Goal: Task Accomplishment & Management: Manage account settings

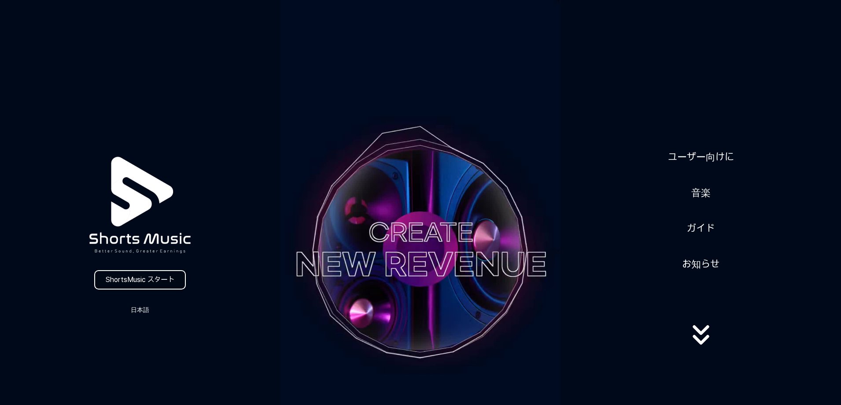
click at [140, 285] on link "ShortsMusic スタート" at bounding box center [140, 279] width 92 height 19
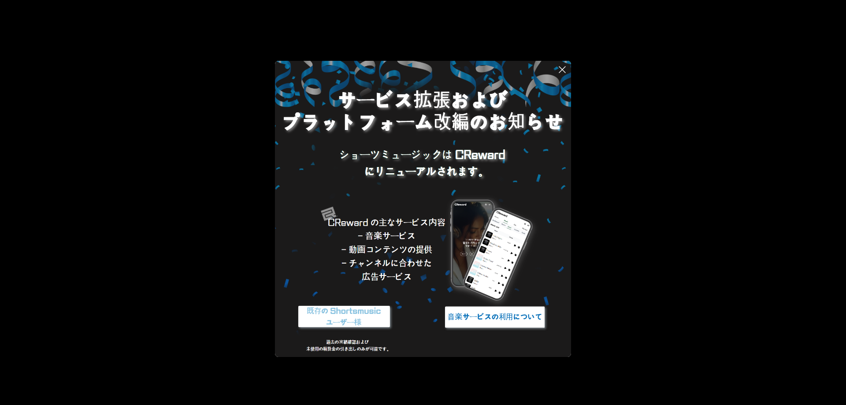
click at [357, 317] on img at bounding box center [344, 316] width 110 height 33
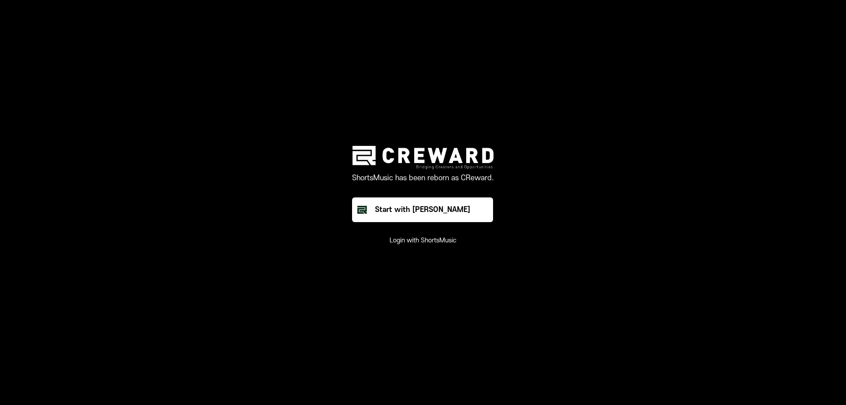
click at [445, 236] on button "Login with ShortsMusic" at bounding box center [422, 240] width 67 height 9
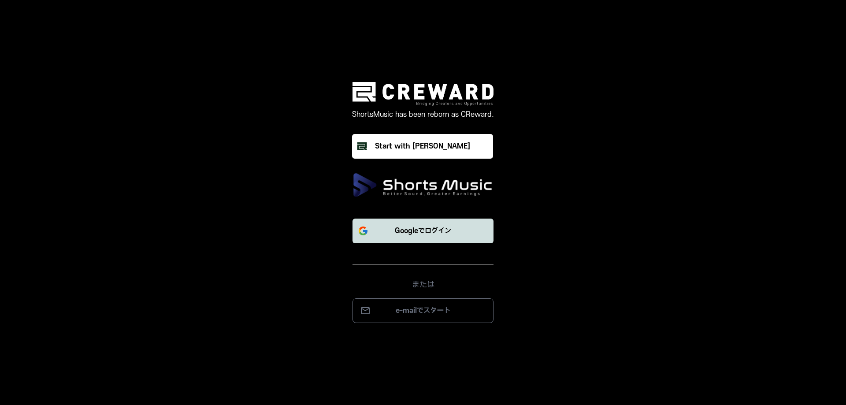
click at [438, 226] on p "Googleでログイン" at bounding box center [423, 231] width 56 height 11
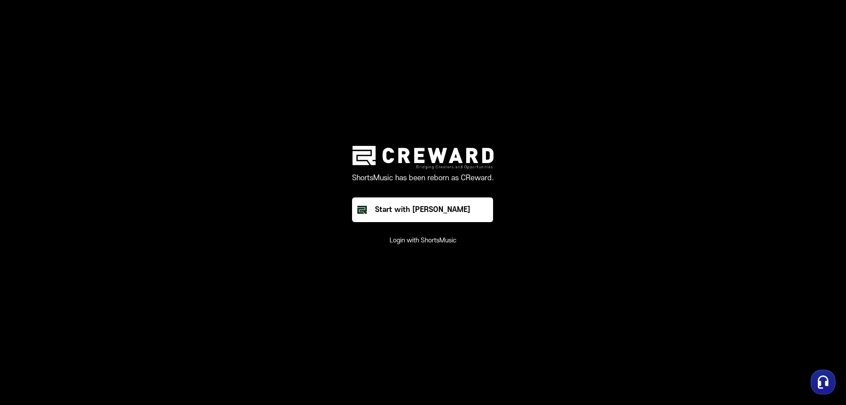
click at [404, 242] on button "Login with ShortsMusic" at bounding box center [422, 240] width 67 height 9
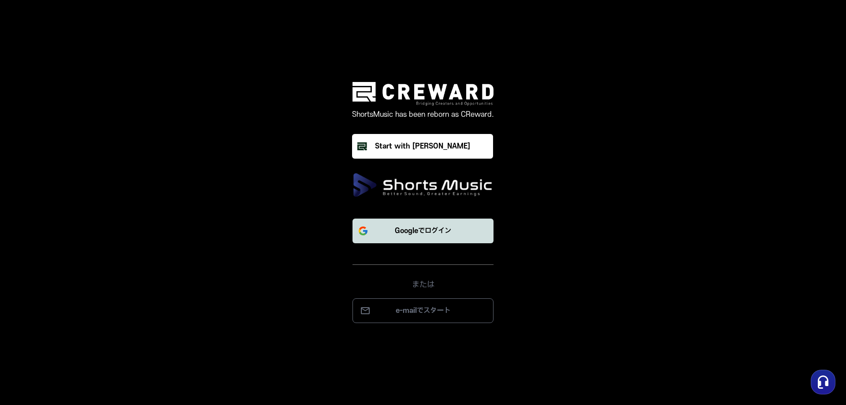
click at [406, 233] on p "Googleでログイン" at bounding box center [423, 231] width 56 height 11
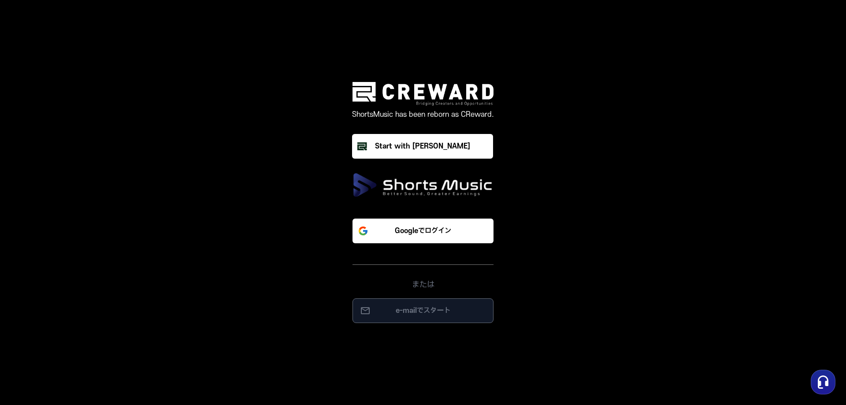
click at [399, 311] on p "e-mailでスタート" at bounding box center [423, 310] width 122 height 11
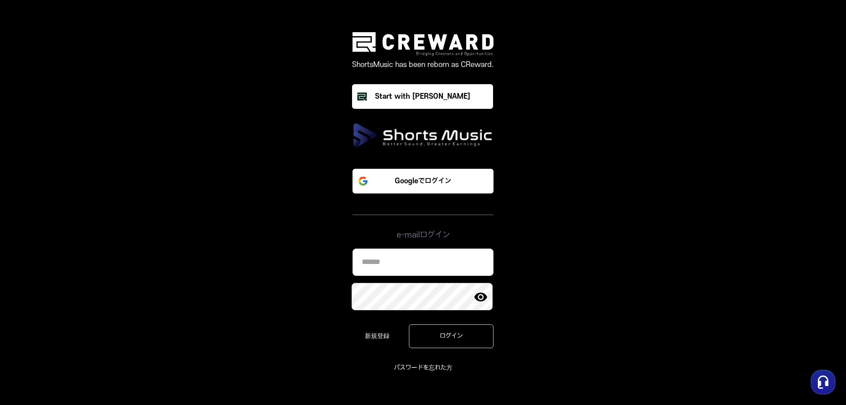
click at [385, 264] on input at bounding box center [422, 261] width 141 height 27
click at [479, 296] on img at bounding box center [481, 297] width 14 height 14
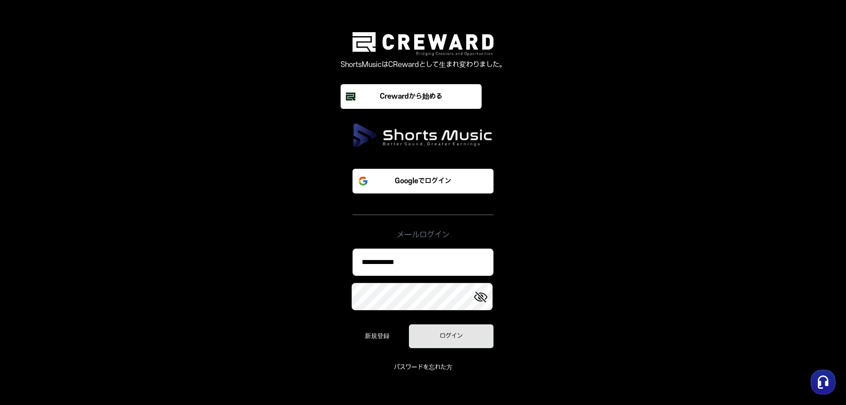
click at [457, 340] on button "ログイン" at bounding box center [451, 336] width 85 height 24
click at [416, 262] on input "**********" at bounding box center [422, 261] width 141 height 27
type input "**********"
click at [441, 337] on font "ログイン" at bounding box center [451, 335] width 23 height 7
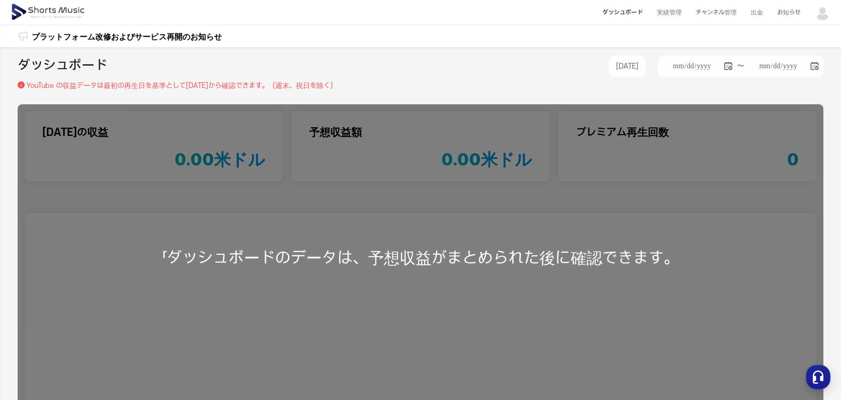
click at [626, 15] on font "ダッシュボード" at bounding box center [623, 12] width 41 height 7
click at [626, 14] on font "ダッシュボード" at bounding box center [623, 12] width 41 height 7
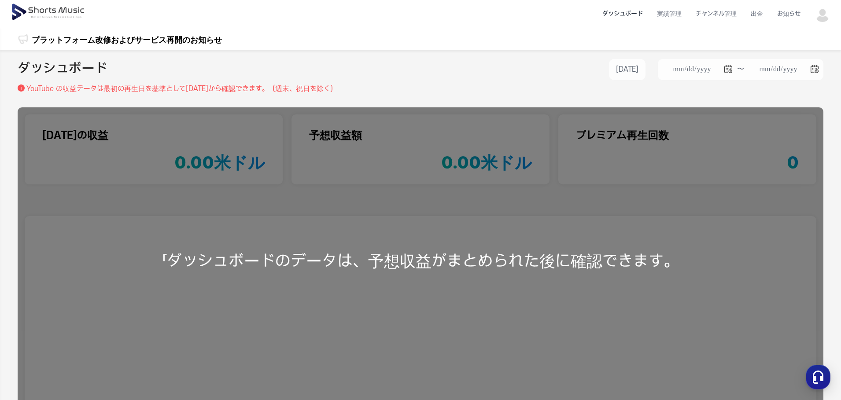
click at [96, 36] on font "プラットフォーム改修およびサービス再開のお知らせ" at bounding box center [127, 39] width 190 height 9
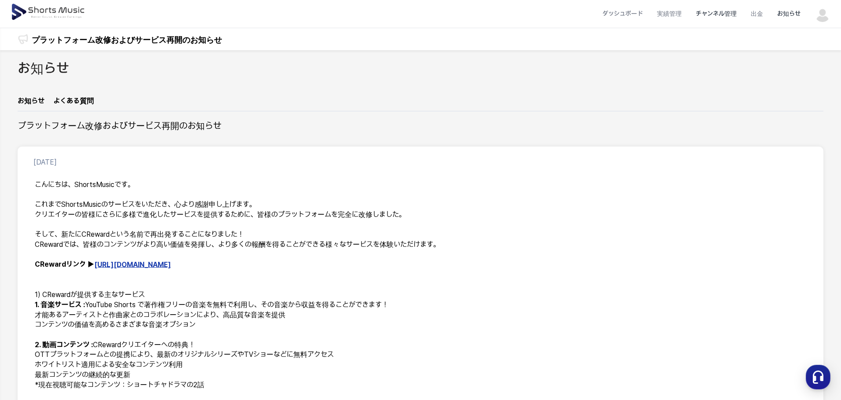
click at [727, 12] on li "チャンネル管理" at bounding box center [716, 13] width 55 height 23
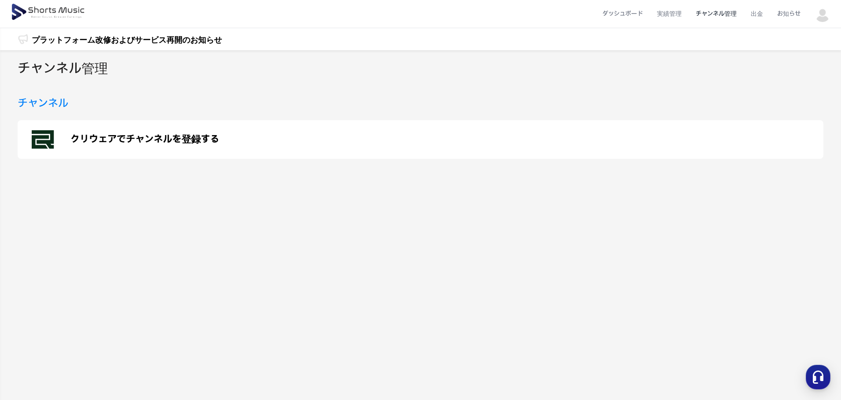
click at [825, 15] on img at bounding box center [823, 14] width 16 height 16
click at [788, 55] on font "マイページ" at bounding box center [778, 51] width 29 height 7
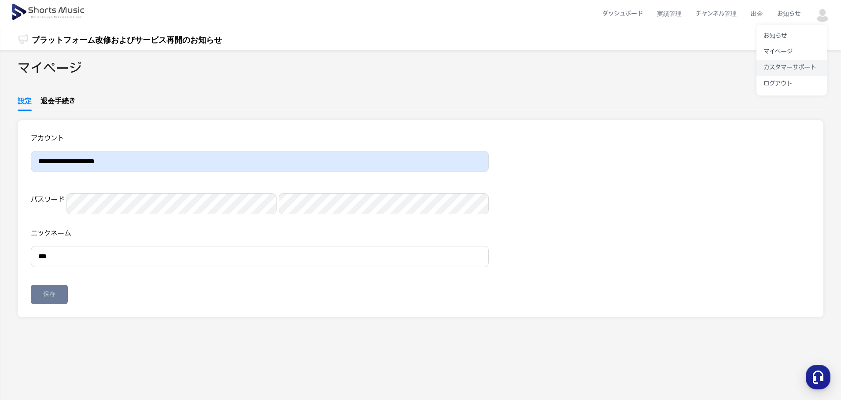
click at [780, 68] on font "カスタマーサポート" at bounding box center [790, 67] width 52 height 7
click at [727, 12] on button at bounding box center [420, 200] width 841 height 400
click at [725, 14] on li "チャンネル管理" at bounding box center [716, 13] width 55 height 23
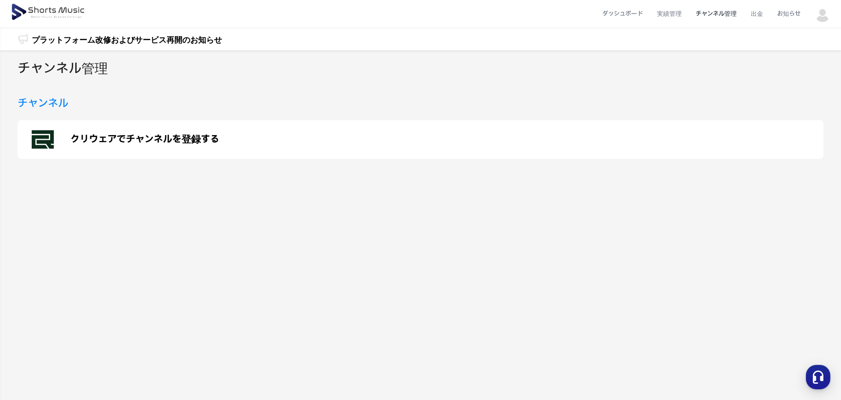
click at [159, 142] on font "クリウェアでチャンネルを登録する" at bounding box center [144, 139] width 149 height 11
click at [44, 106] on font "チャンネル" at bounding box center [43, 103] width 51 height 12
click at [714, 13] on li "チャンネル管理" at bounding box center [716, 13] width 55 height 23
click at [719, 15] on li "チャンネル管理" at bounding box center [716, 13] width 55 height 23
click at [181, 145] on font "クリウェアでチャンネルを登録する" at bounding box center [144, 139] width 149 height 11
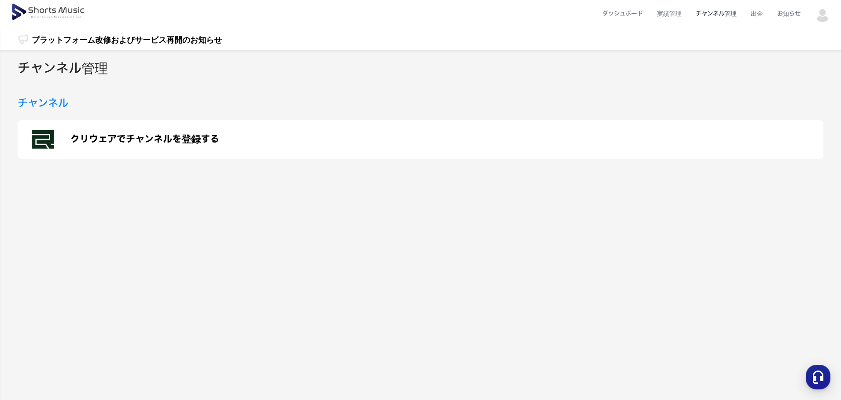
click at [165, 142] on font "クリウェアでチャンネルを登録する" at bounding box center [144, 139] width 149 height 11
click at [725, 14] on li "チャンネル管理" at bounding box center [716, 13] width 55 height 23
click at [179, 137] on font "クリウェアでチャンネルを登録する" at bounding box center [144, 139] width 149 height 11
click at [101, 143] on font "クリウェアでチャンネルを登録する" at bounding box center [144, 139] width 149 height 11
click at [164, 141] on font "クリウェアでチャンネルを登録する" at bounding box center [144, 139] width 149 height 11
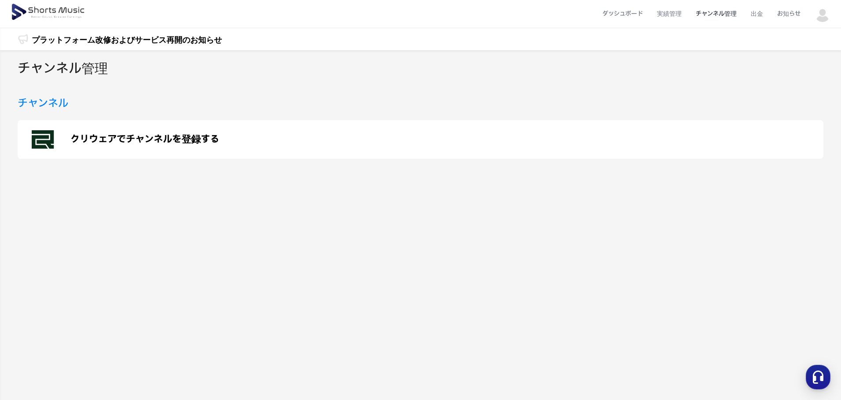
click at [187, 140] on font "クリウェアでチャンネルを登録する" at bounding box center [144, 139] width 149 height 11
click at [802, 14] on li "お知らせ" at bounding box center [788, 13] width 37 height 23
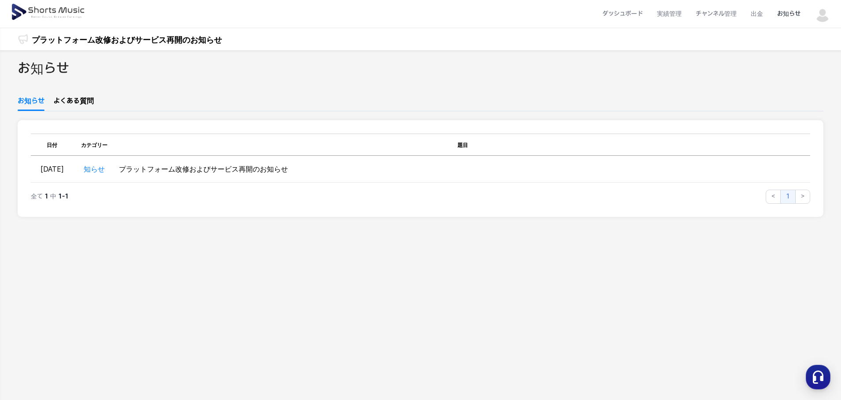
click at [802, 14] on li "お知らせ" at bounding box center [788, 13] width 37 height 23
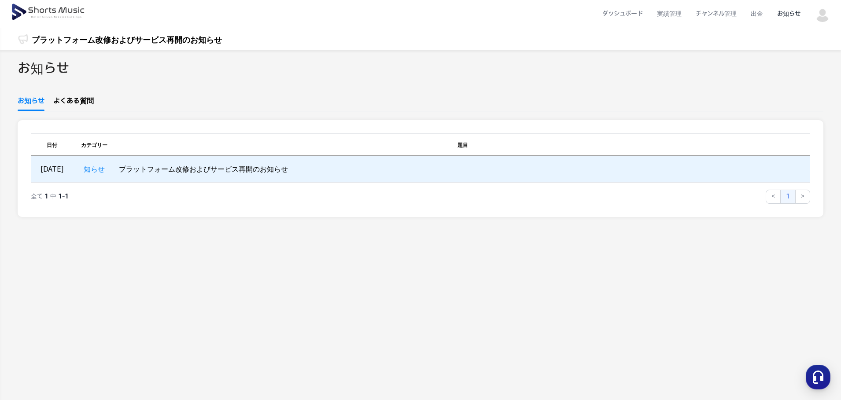
click at [165, 170] on font "プラットフォーム改修およびサービス再開のお知らせ" at bounding box center [203, 169] width 169 height 8
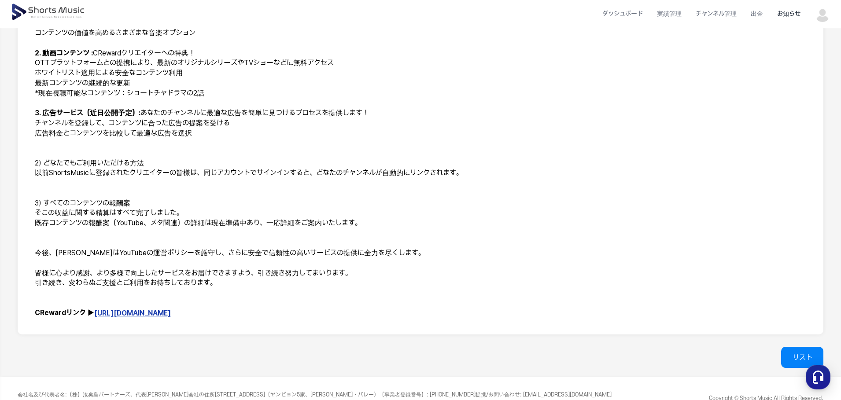
scroll to position [277, 0]
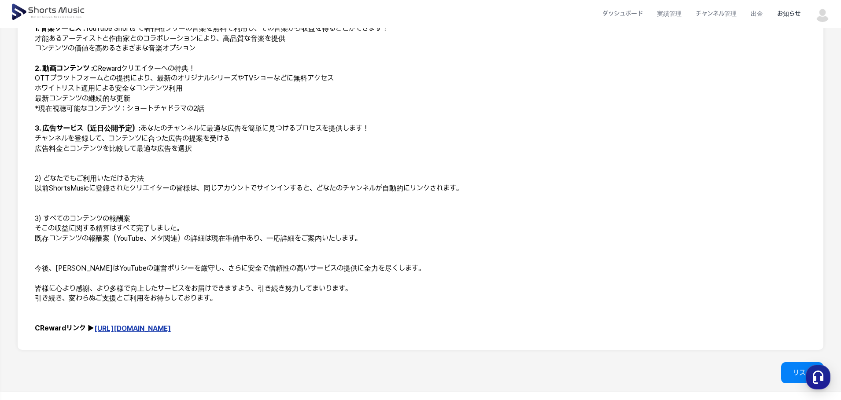
click at [757, 115] on p at bounding box center [421, 119] width 772 height 10
click at [811, 156] on div "こんにちは、ShortsMusicです。 これまでShortsMusicのサービスをいただき、心より感謝申し上げます。 クリエイターの皆様にさらに多様で進化し…" at bounding box center [420, 118] width 785 height 441
click at [813, 155] on section "[DATE] こんにちは、ShortsMusicです。 これまでShortsMusicのサービスをいただき、心より感謝申し上げます。 クリエイターの皆様にさら…" at bounding box center [421, 110] width 806 height 480
click at [814, 155] on section "[DATE] こんにちは、ShortsMusicです。 これまでShortsMusicのサービスをいただき、心より感謝申し上げます。 クリエイターの皆様にさら…" at bounding box center [421, 110] width 806 height 480
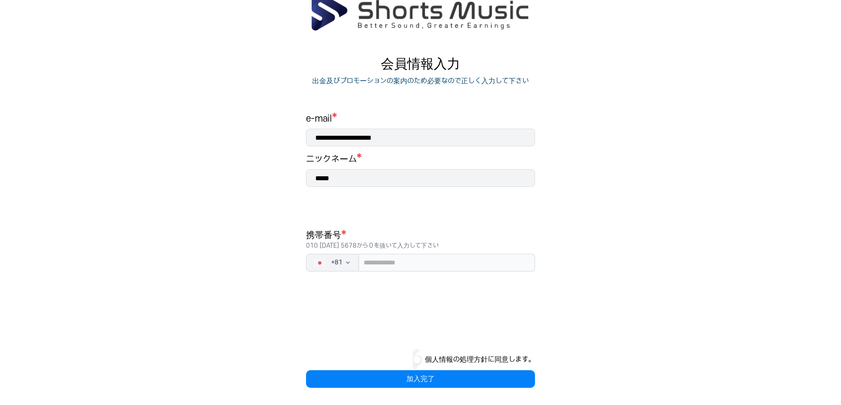
scroll to position [46, 0]
click at [380, 260] on input "tel" at bounding box center [447, 262] width 176 height 18
type input "**********"
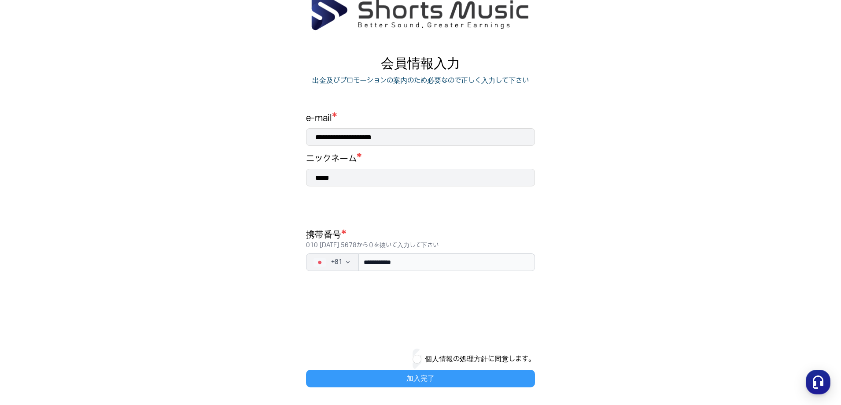
click at [419, 377] on button "加入完了" at bounding box center [420, 379] width 229 height 18
click at [338, 183] on input "*****" at bounding box center [420, 178] width 229 height 18
type input "*"
click at [426, 381] on button "加入完了" at bounding box center [420, 379] width 229 height 18
click at [344, 177] on input "*****" at bounding box center [420, 178] width 229 height 18
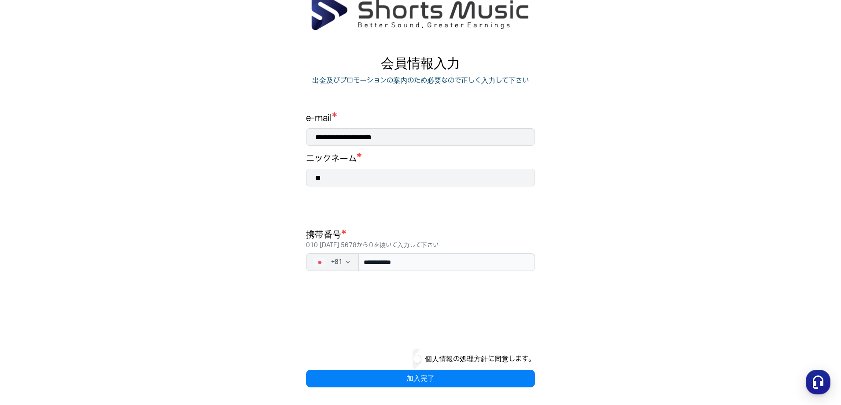
type input "*"
type input "***"
click at [442, 377] on button "加入完了" at bounding box center [420, 379] width 229 height 18
click at [615, 241] on main "**********" at bounding box center [420, 197] width 841 height 416
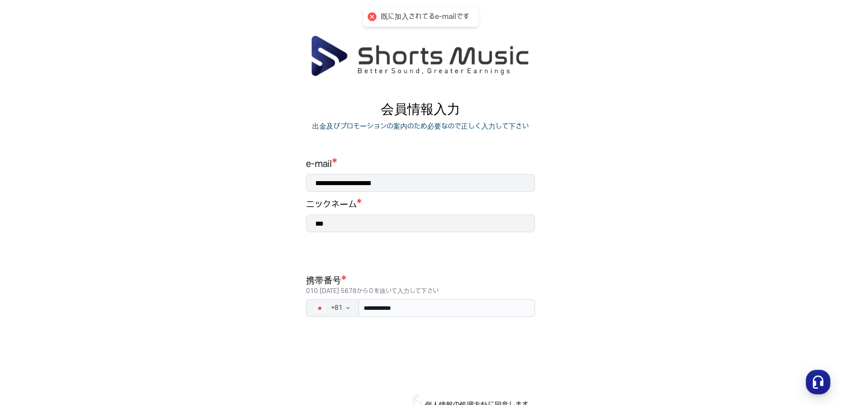
scroll to position [0, 0]
drag, startPoint x: 434, startPoint y: 130, endPoint x: 452, endPoint y: 67, distance: 65.4
click at [434, 128] on p "出金及びプロモーションの案内のため必要なので正しく入力して下さい" at bounding box center [420, 127] width 217 height 11
click at [452, 63] on img at bounding box center [420, 56] width 221 height 42
